Goal: Task Accomplishment & Management: Complete application form

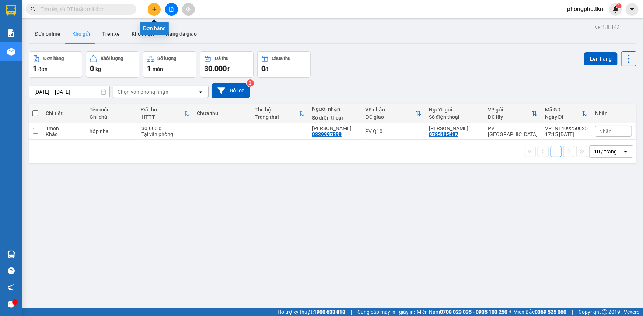
click at [156, 10] on icon "plus" at bounding box center [154, 9] width 5 height 5
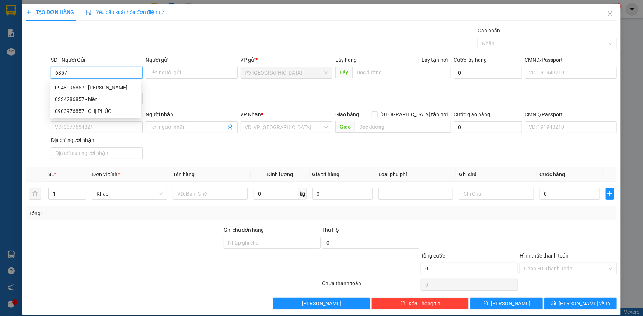
click at [102, 84] on div "0948996857 - [PERSON_NAME]" at bounding box center [96, 88] width 82 height 8
type input "0948996857"
type input "VÂN"
type input "0908972039"
type input "KEN"
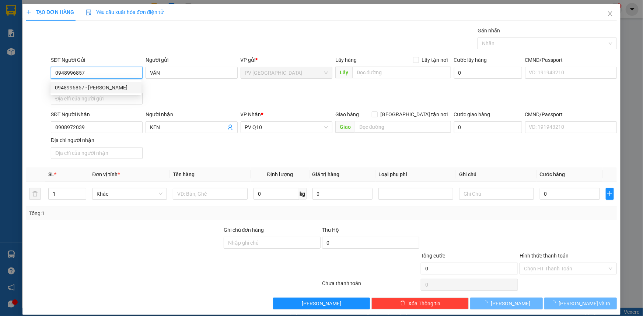
type input "30.000"
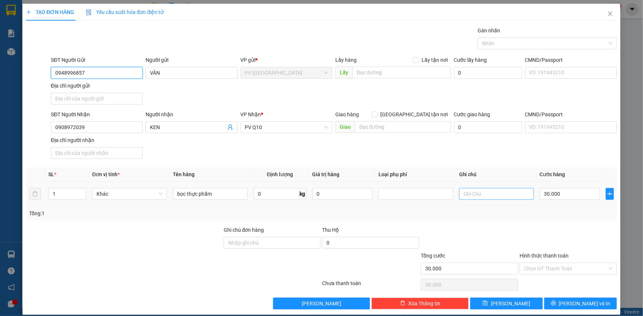
type input "0948996857"
click at [503, 190] on input "text" at bounding box center [496, 194] width 75 height 12
type input "hư không đền"
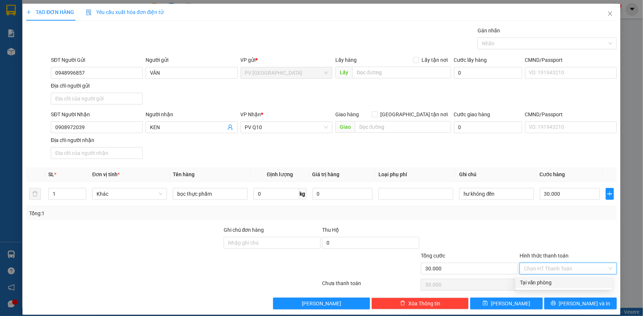
click at [543, 269] on input "Hình thức thanh toán" at bounding box center [565, 268] width 83 height 11
click at [542, 284] on div "Tại văn phòng" at bounding box center [564, 283] width 88 height 8
type input "0"
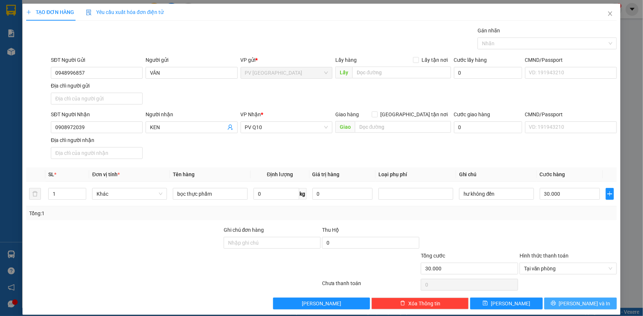
click at [552, 304] on button "[PERSON_NAME] và In" at bounding box center [580, 304] width 73 height 12
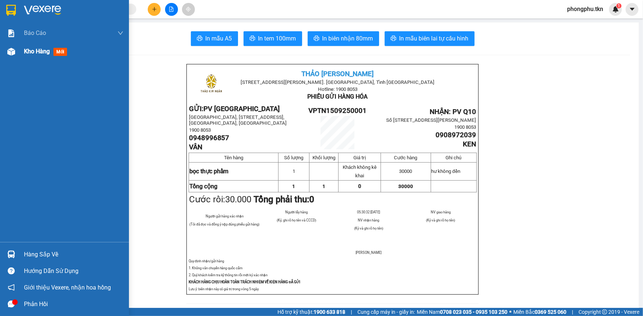
drag, startPoint x: 17, startPoint y: 50, endPoint x: 38, endPoint y: 53, distance: 21.1
click at [18, 50] on div "Kho hàng mới" at bounding box center [64, 51] width 129 height 18
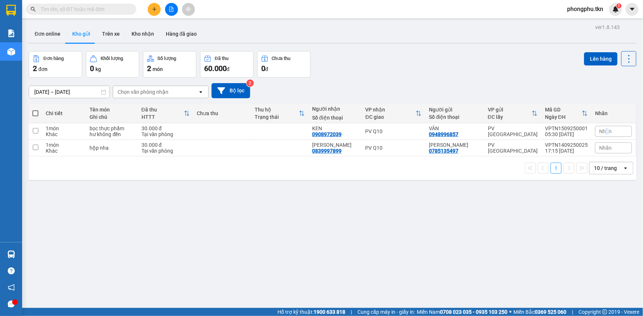
click at [602, 133] on span "Nhãn" at bounding box center [605, 132] width 13 height 6
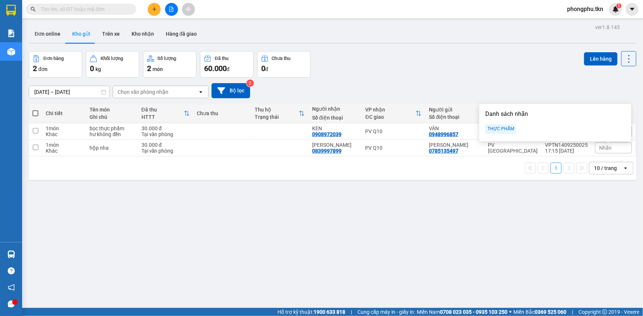
click at [494, 132] on div "THỰC PHẨM" at bounding box center [500, 130] width 31 height 10
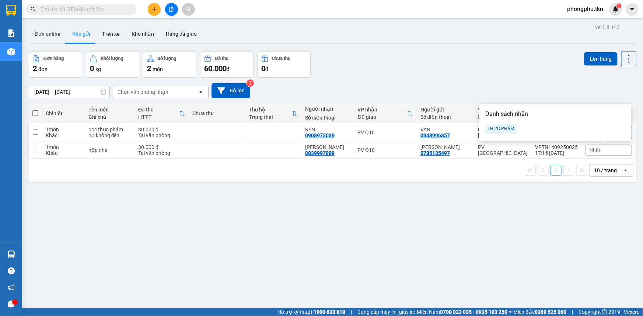
click at [538, 209] on div "ver 1.8.143 Đơn online Kho gửi Trên xe Kho nhận Hàng đã giao Đơn hàng 2 đơn Khố…" at bounding box center [332, 180] width 613 height 316
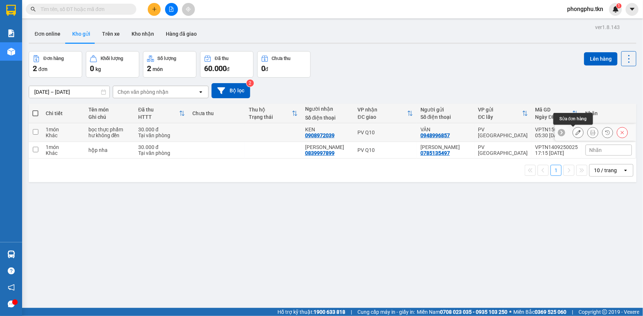
click at [575, 132] on icon at bounding box center [577, 132] width 5 height 5
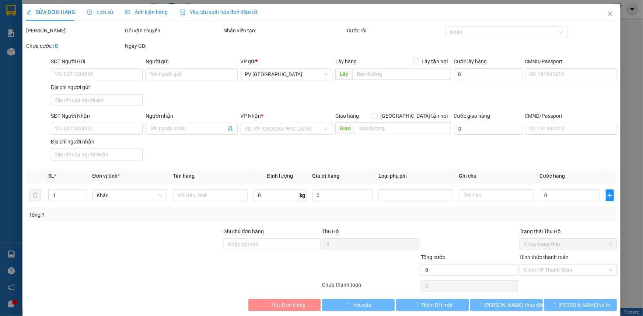
type input "0948996857"
type input "VÂN"
type input "0908972039"
type input "KEN"
type input "30.000"
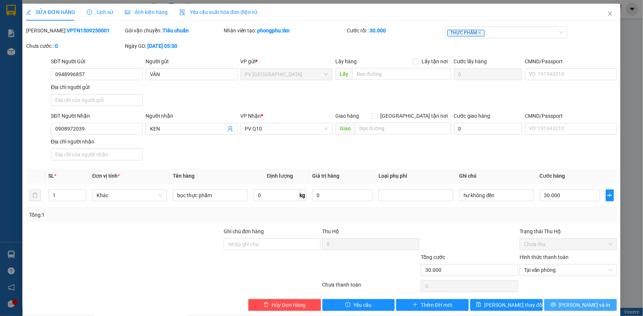
click at [566, 307] on button "[PERSON_NAME] và In" at bounding box center [580, 306] width 73 height 12
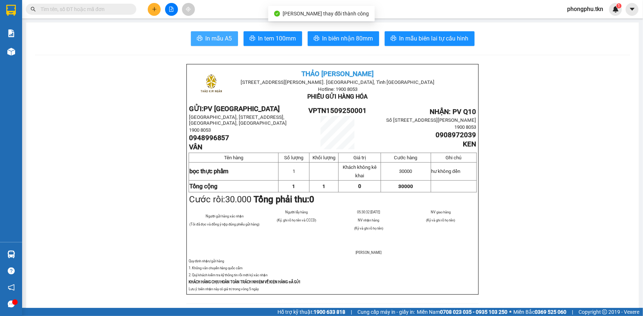
click at [227, 39] on span "In mẫu A5" at bounding box center [219, 38] width 27 height 9
